Goal: Task Accomplishment & Management: Complete application form

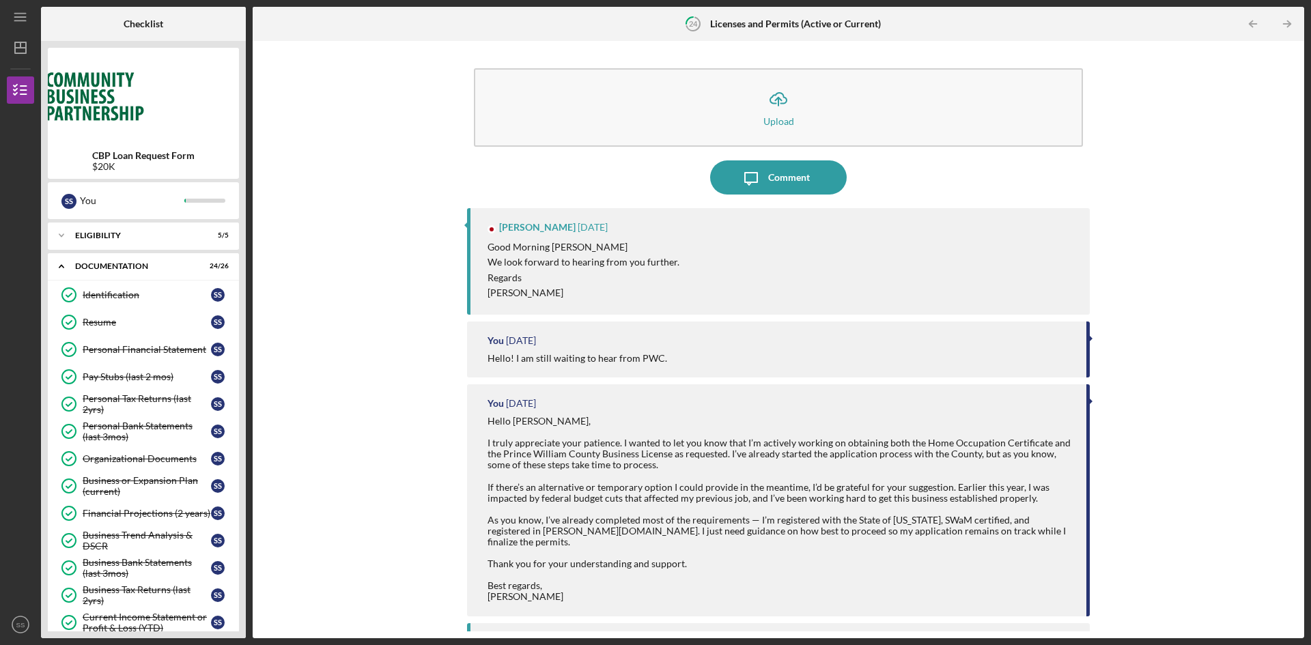
scroll to position [376, 0]
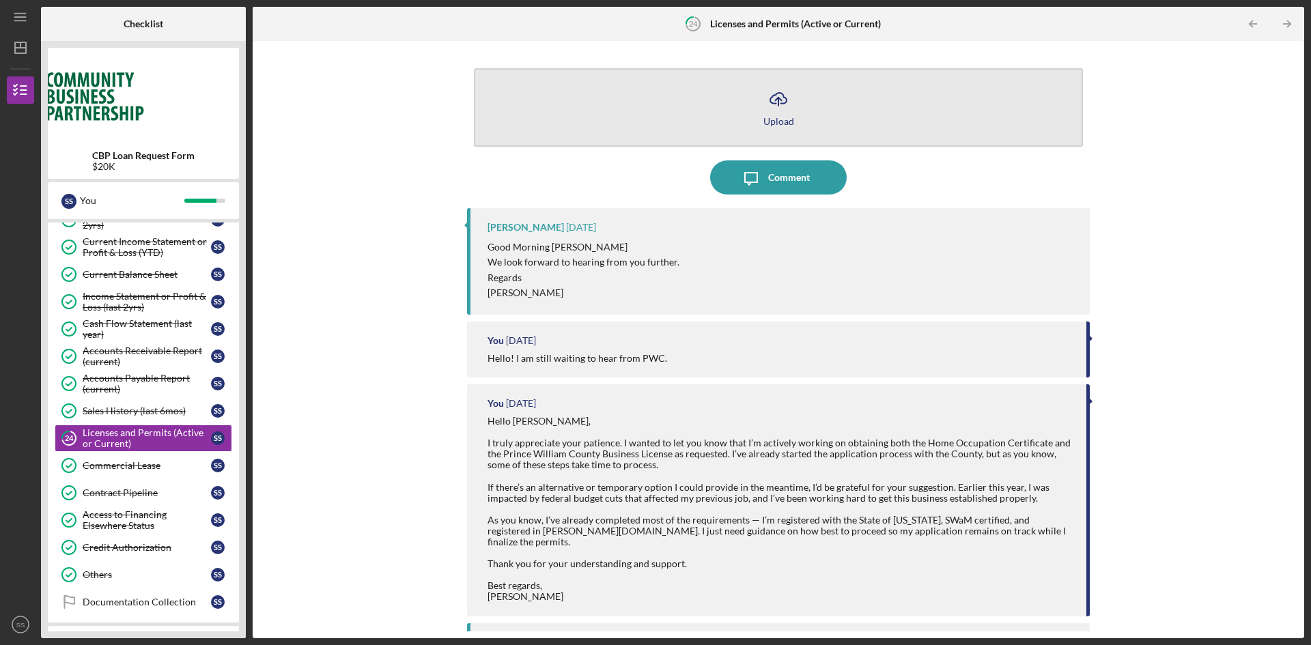
click at [775, 119] on div "Upload" at bounding box center [778, 121] width 31 height 10
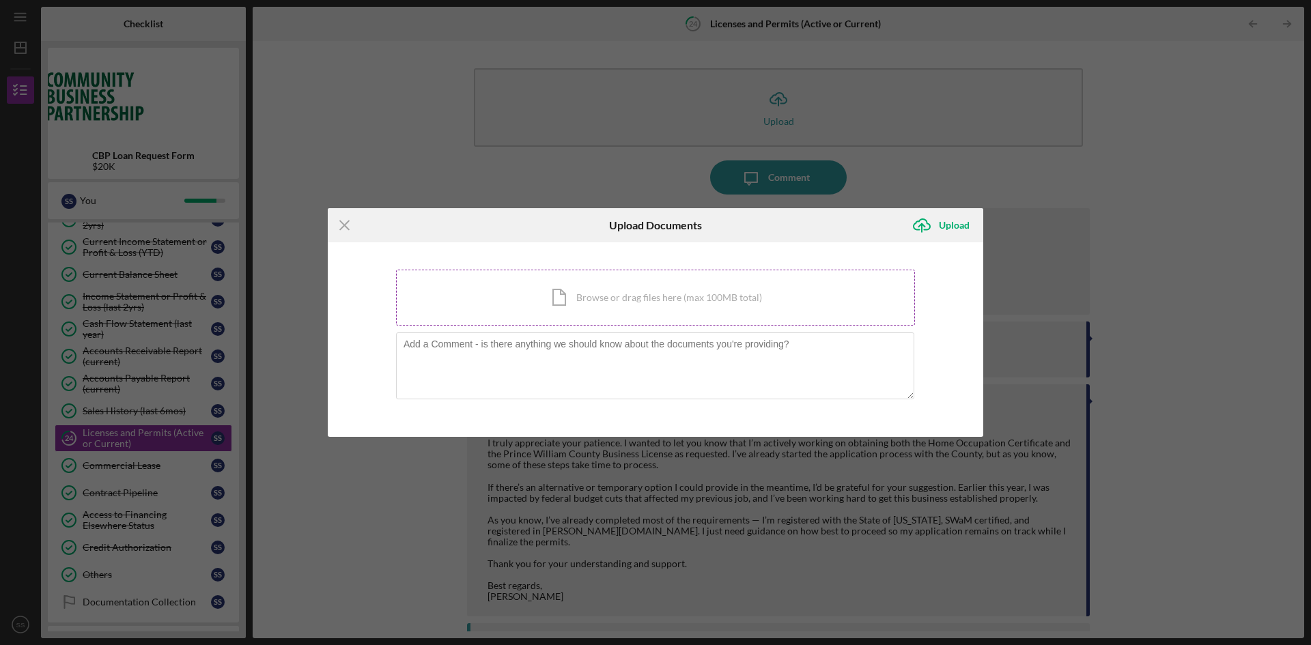
click at [650, 305] on div "Icon/Document Browse or drag files here (max 100MB total) Tap to choose files o…" at bounding box center [655, 298] width 519 height 56
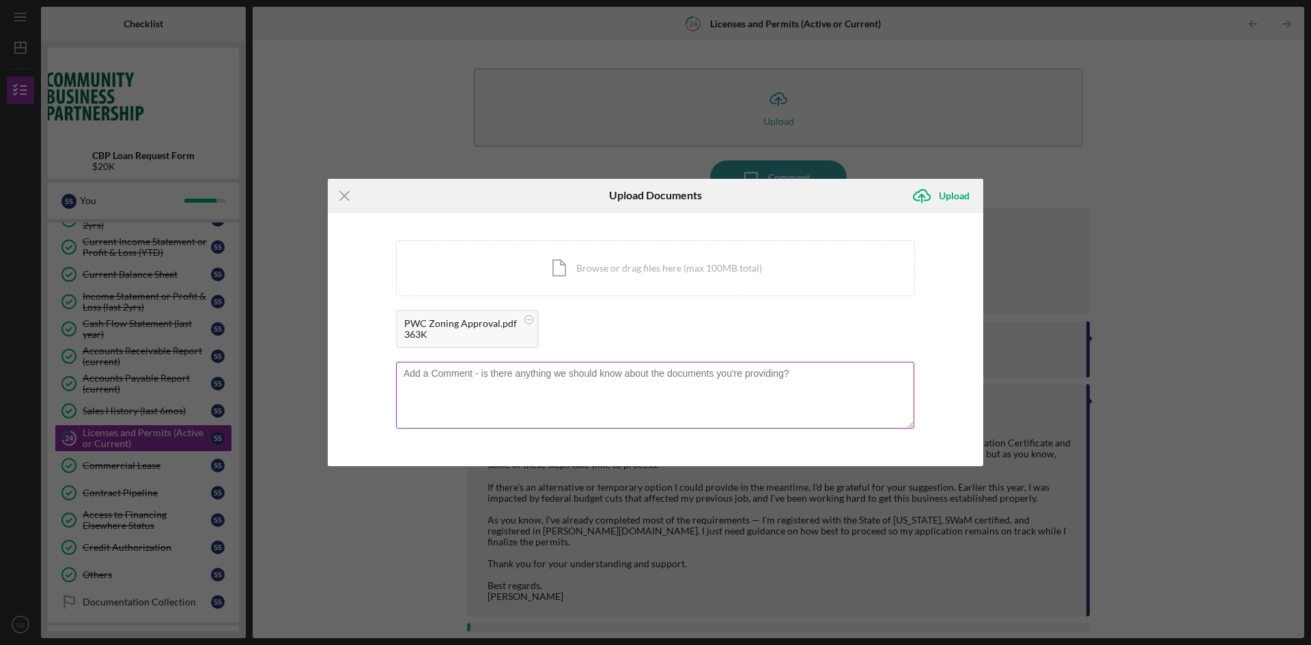
click at [552, 388] on textarea at bounding box center [655, 395] width 518 height 67
click at [345, 190] on icon "Icon/Menu Close" at bounding box center [345, 196] width 34 height 34
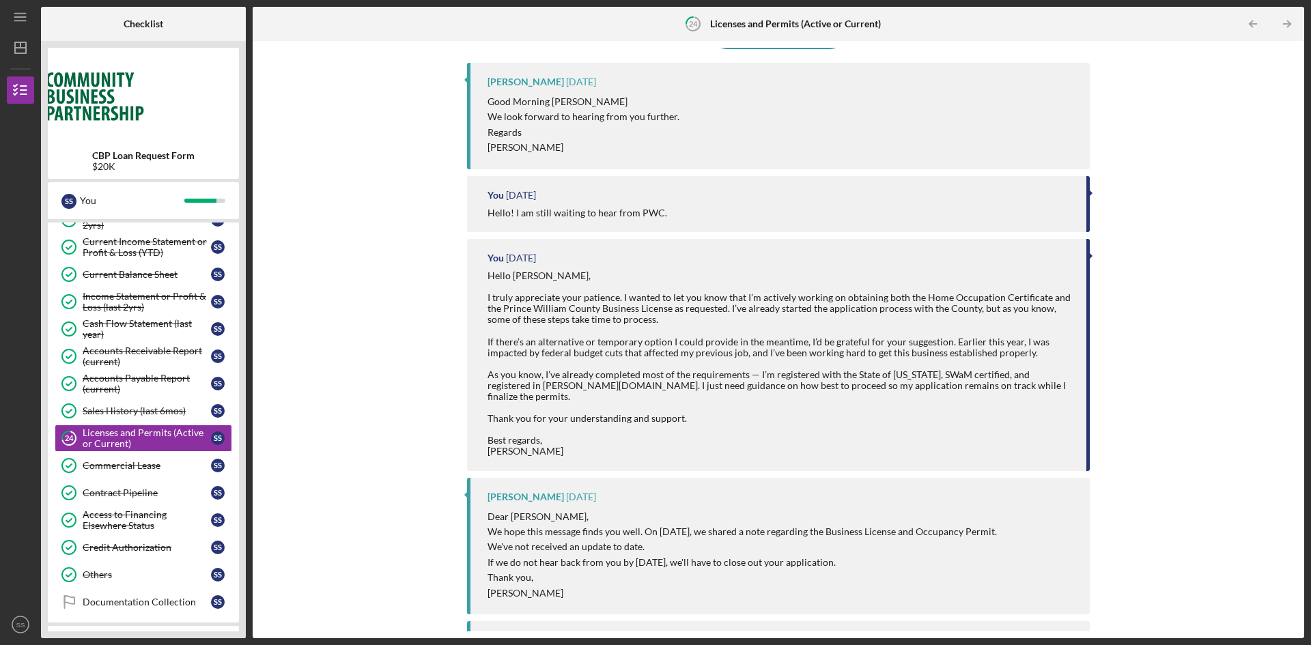
scroll to position [410, 0]
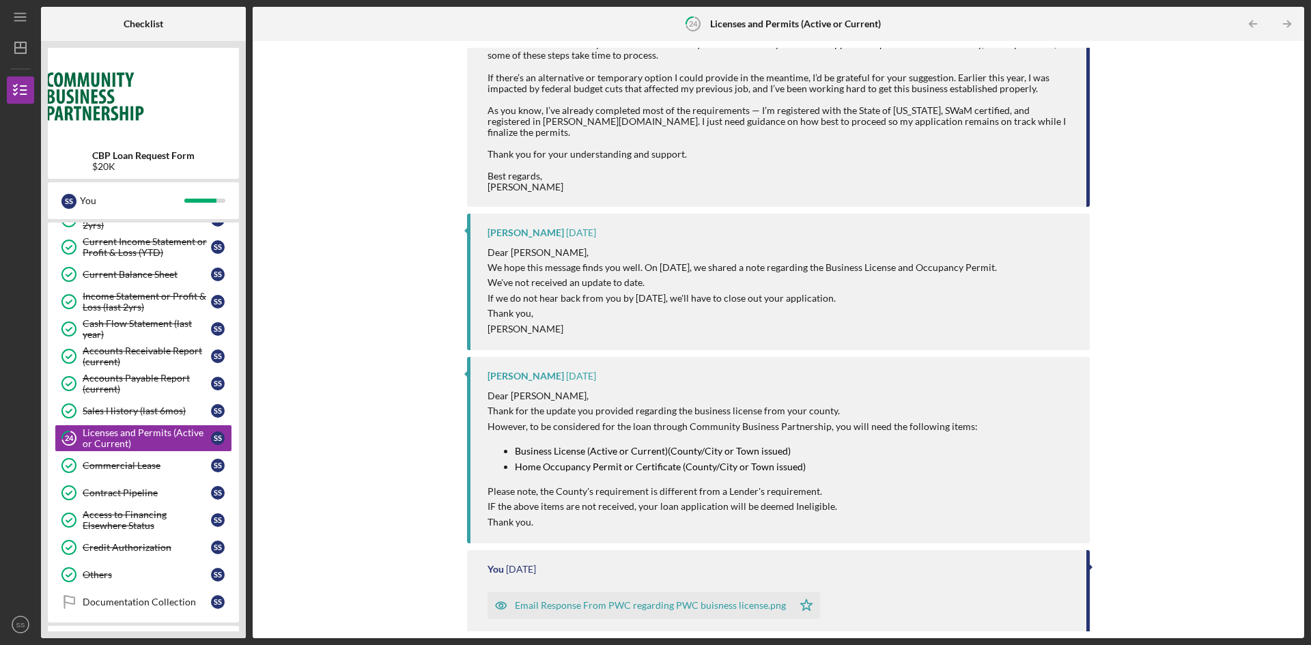
click at [513, 460] on ul "Business License (Active or Current)(County/City or Town issued) Home Occupancy…" at bounding box center [732, 459] width 490 height 31
drag, startPoint x: 516, startPoint y: 455, endPoint x: 677, endPoint y: 458, distance: 160.5
click at [677, 461] on mark "Home Occupancy Permit or Certificate (County/City or Town issued)" at bounding box center [660, 467] width 291 height 12
copy mark "Home Occupancy Permit or Certificate"
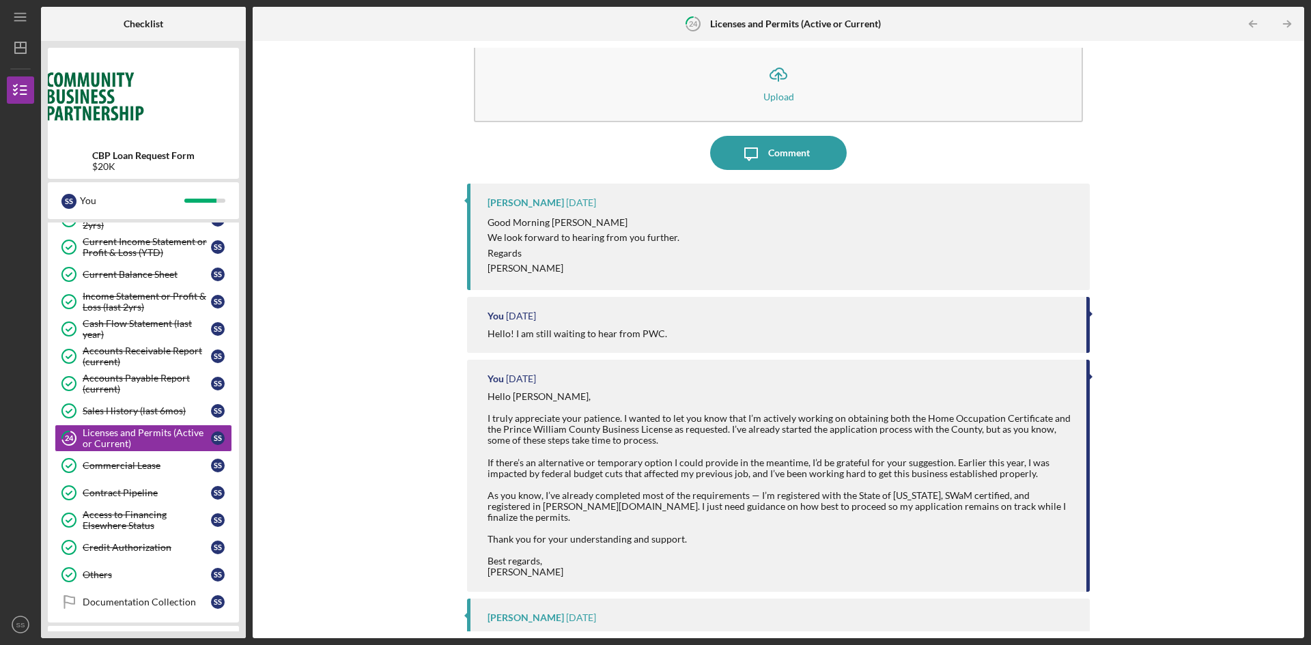
scroll to position [0, 0]
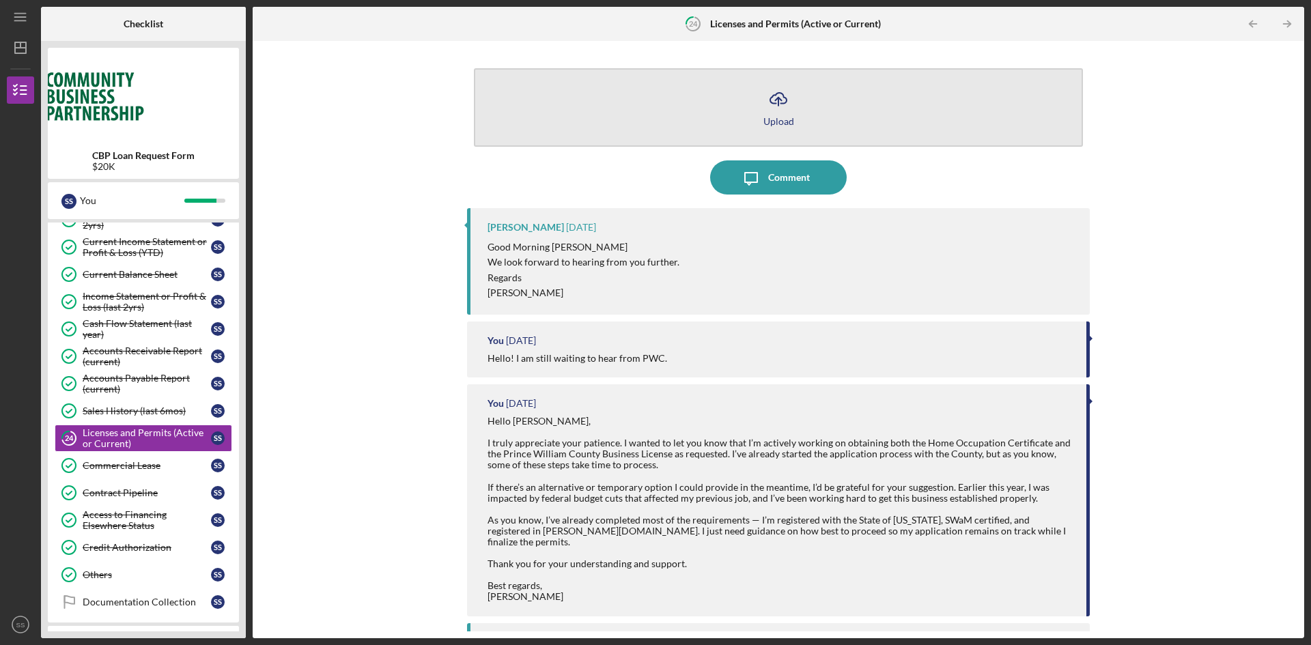
click at [780, 120] on div "Upload" at bounding box center [778, 121] width 31 height 10
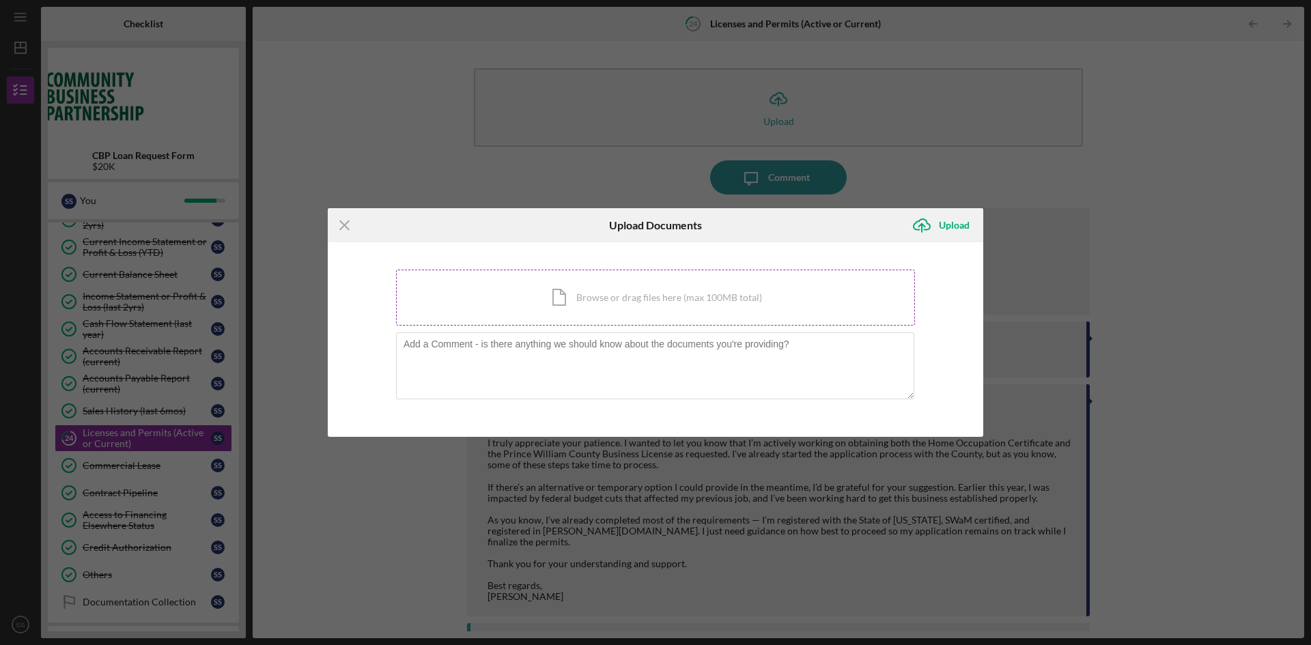
click at [583, 303] on div "Icon/Document Browse or drag files here (max 100MB total) Tap to choose files o…" at bounding box center [655, 298] width 519 height 56
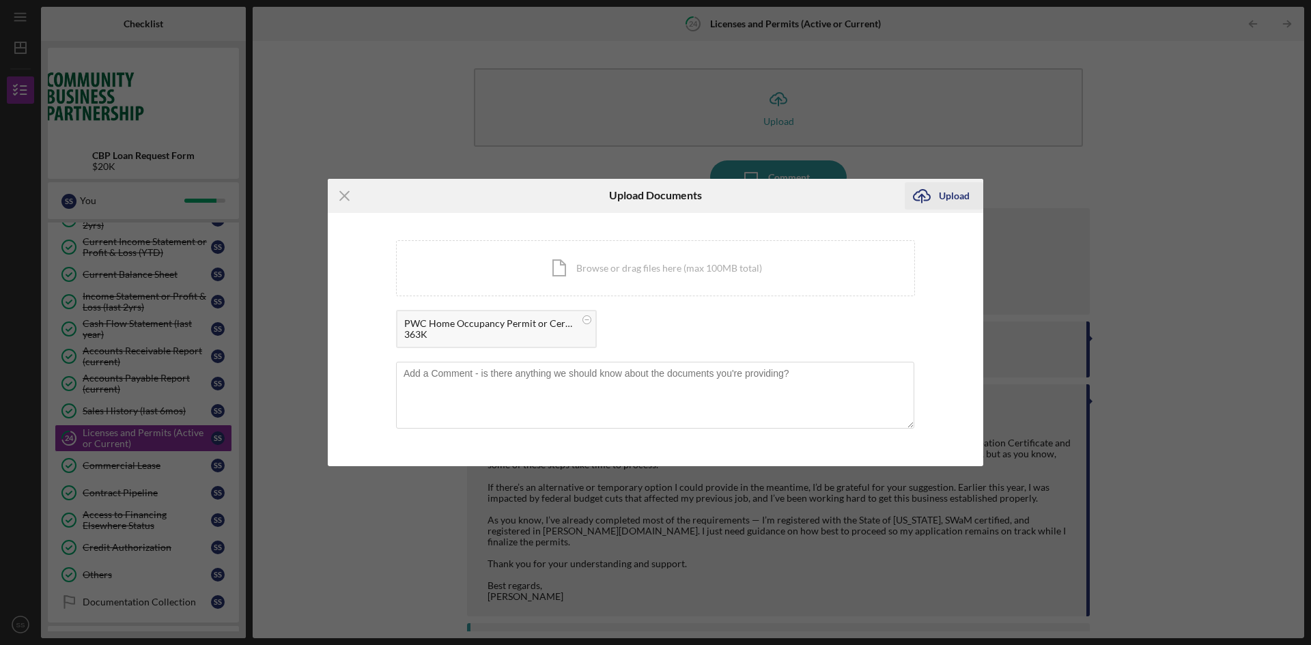
click at [959, 193] on div "Upload" at bounding box center [954, 195] width 31 height 27
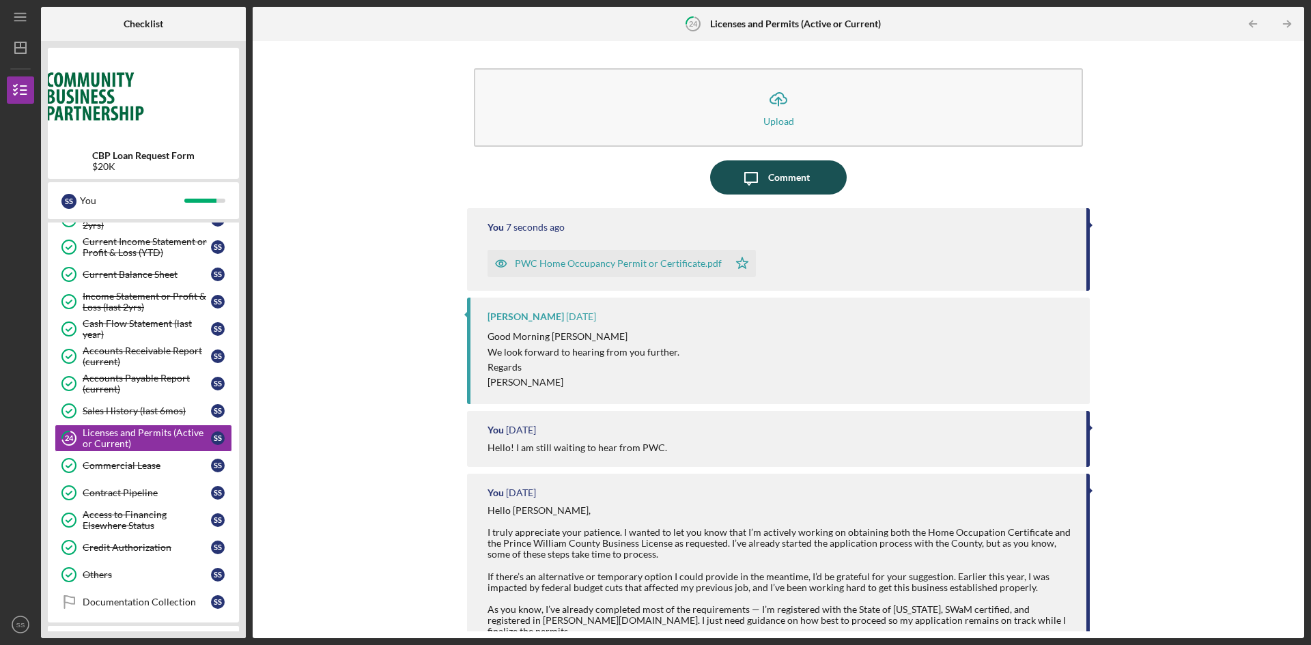
click at [787, 174] on div "Comment" at bounding box center [789, 177] width 42 height 34
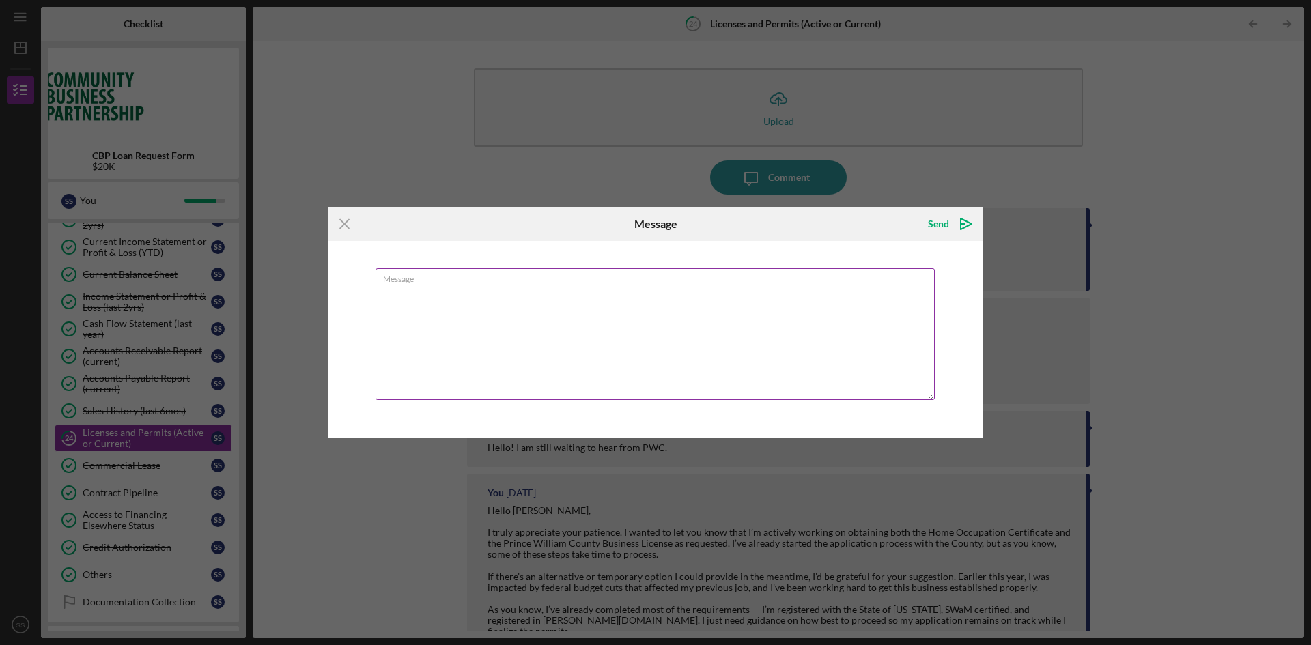
click at [483, 349] on textarea "Message" at bounding box center [655, 334] width 559 height 132
type textarea "Hello! Please see my Home Occupancy Permit"
click at [937, 221] on div "Send" at bounding box center [938, 223] width 21 height 27
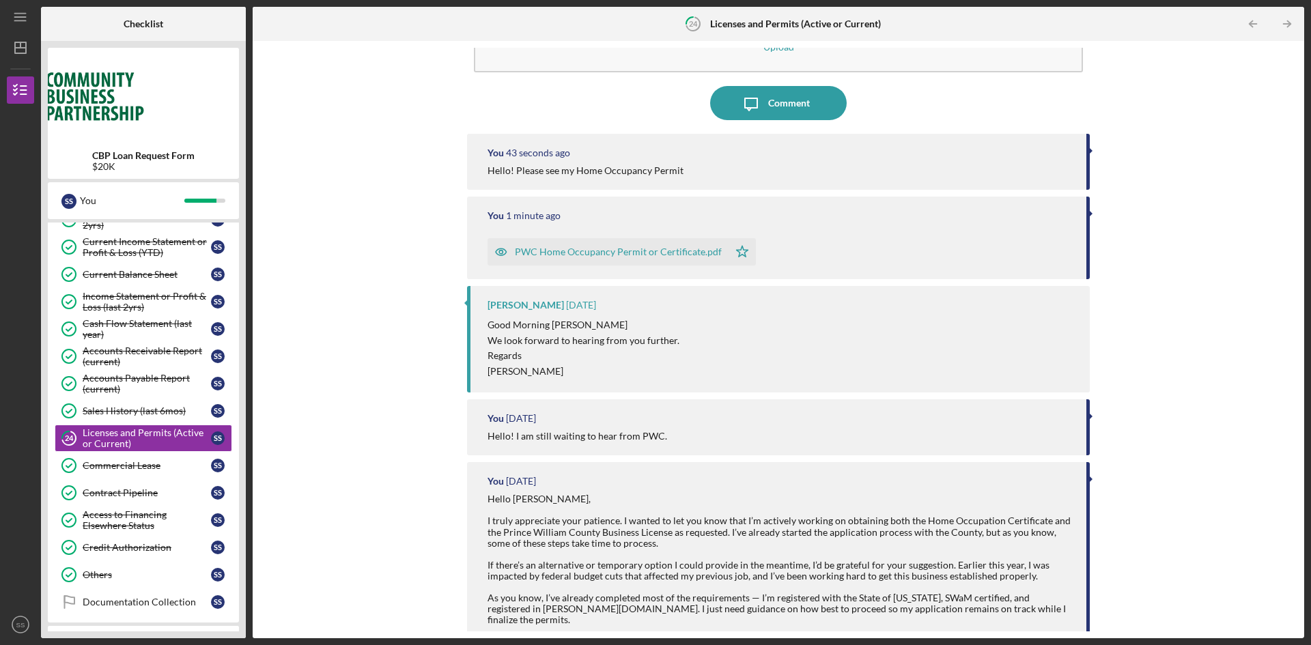
scroll to position [68, 0]
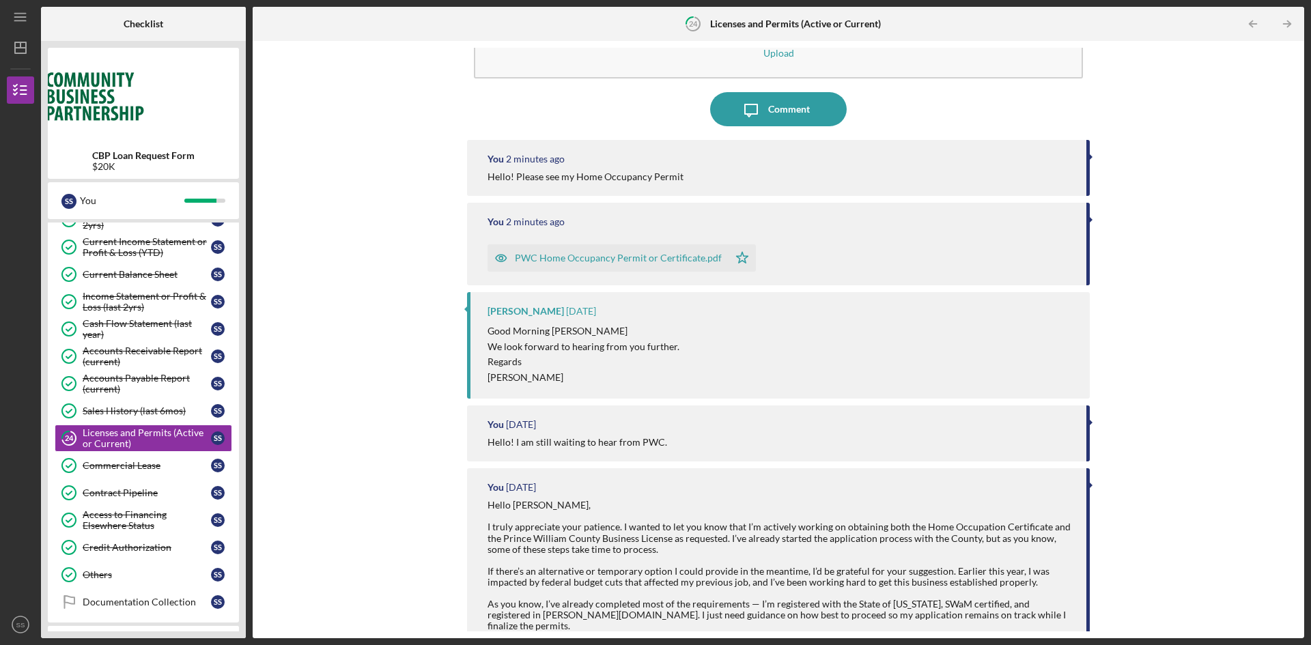
click at [782, 178] on div "Hello! Please see my Home Occupancy Permit" at bounding box center [779, 176] width 585 height 11
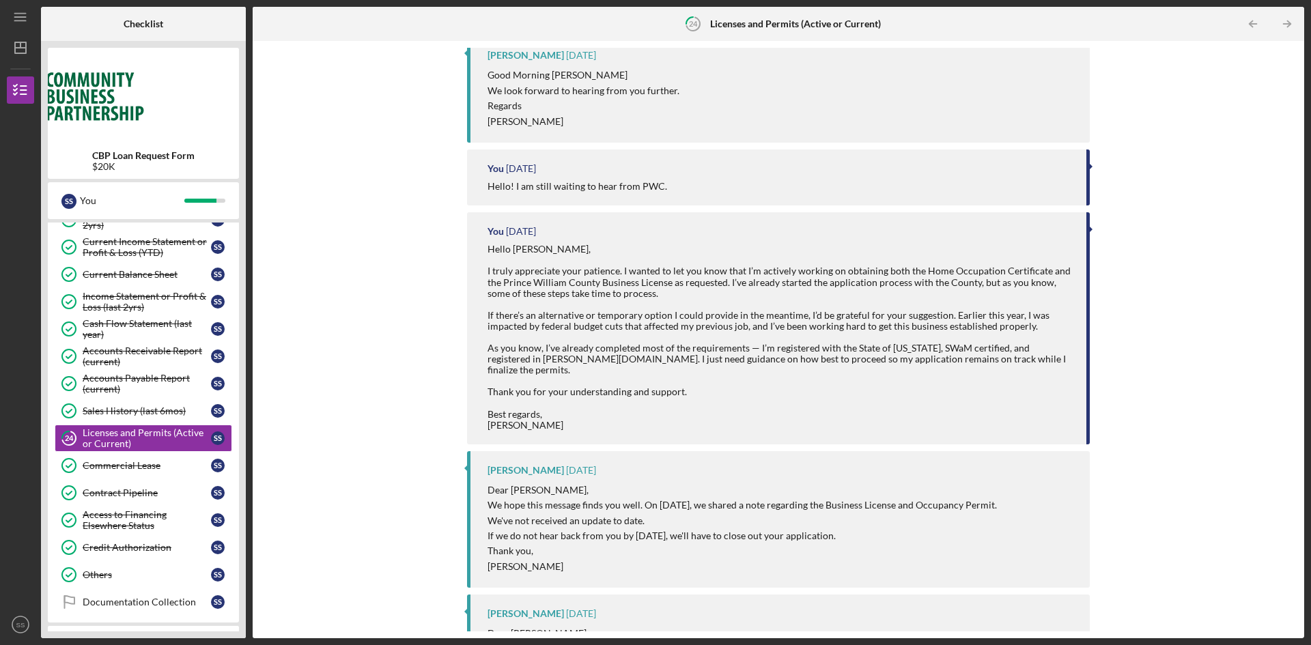
scroll to position [410, 0]
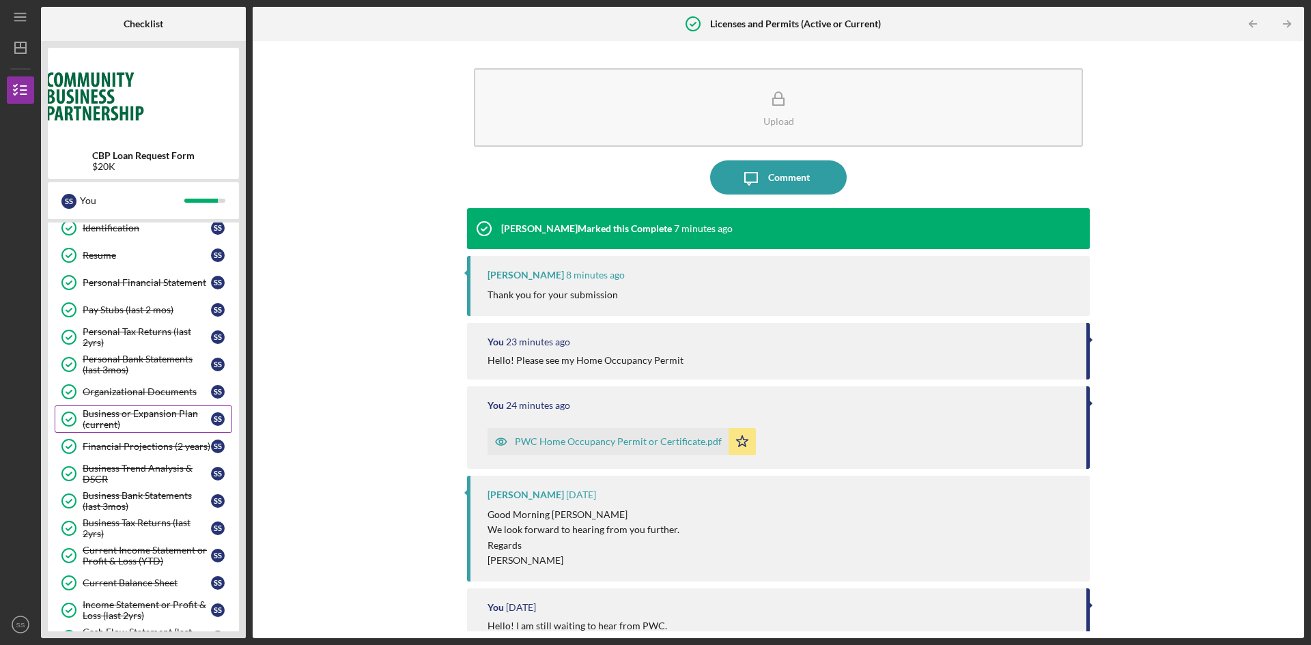
scroll to position [466, 0]
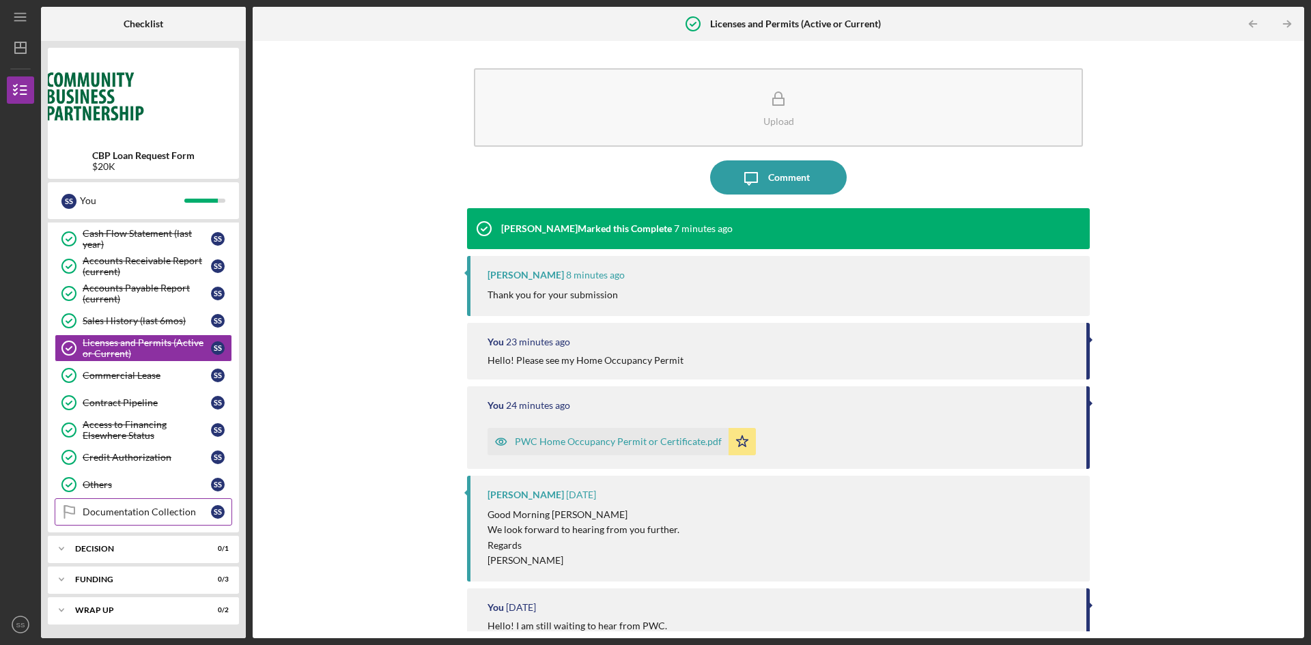
click at [169, 512] on div "Documentation Collection" at bounding box center [147, 512] width 128 height 11
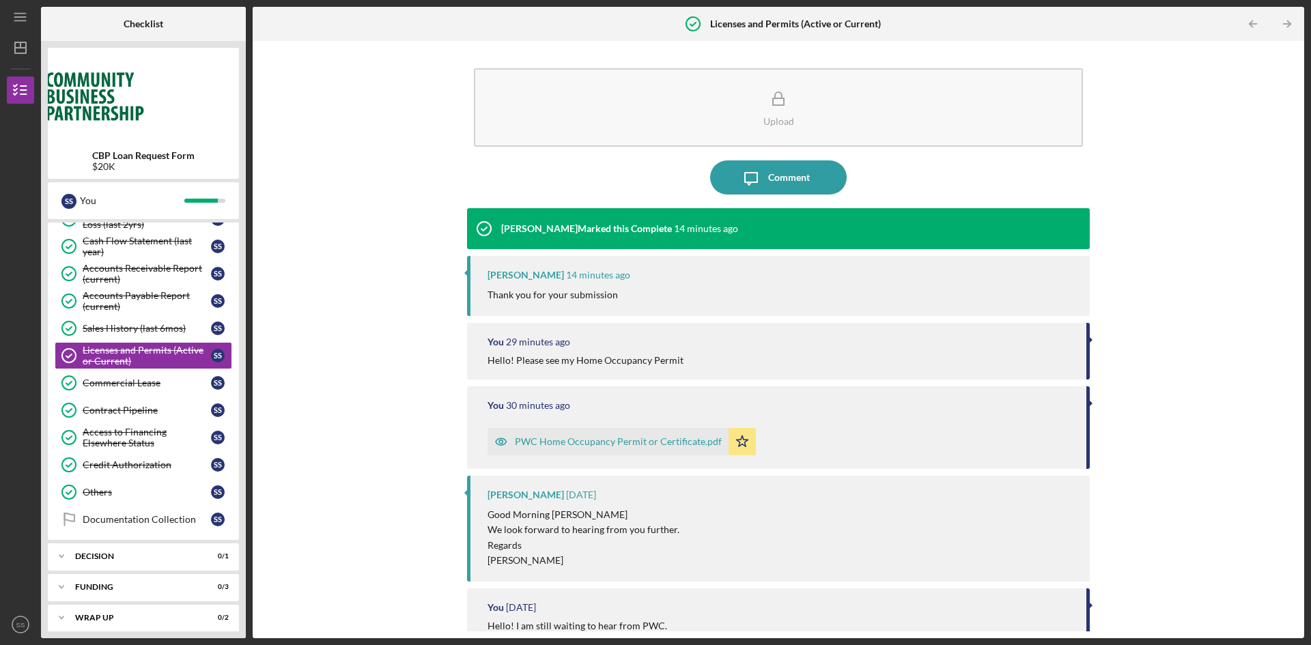
scroll to position [466, 0]
